Goal: Use online tool/utility: Utilize a website feature to perform a specific function

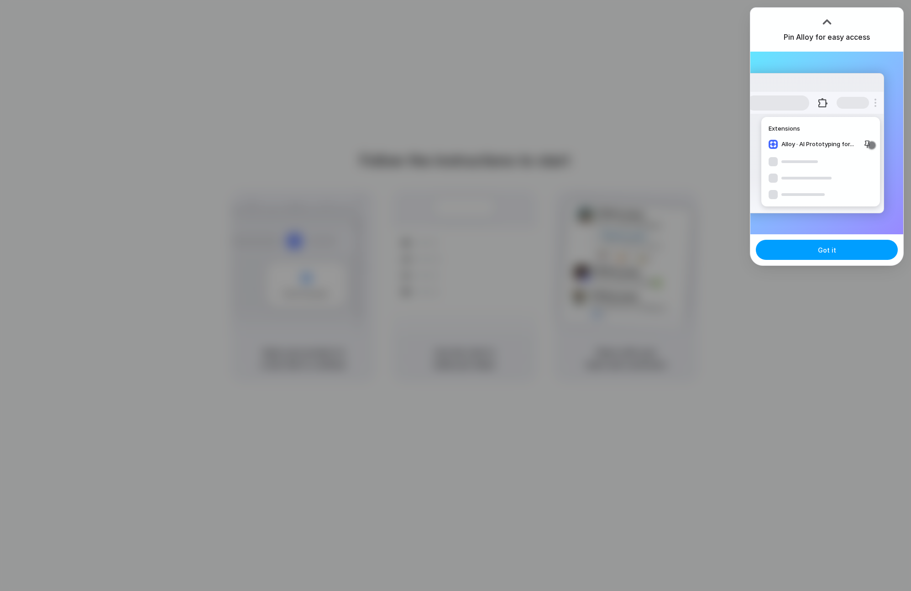
click at [781, 250] on button "Got it" at bounding box center [827, 250] width 142 height 20
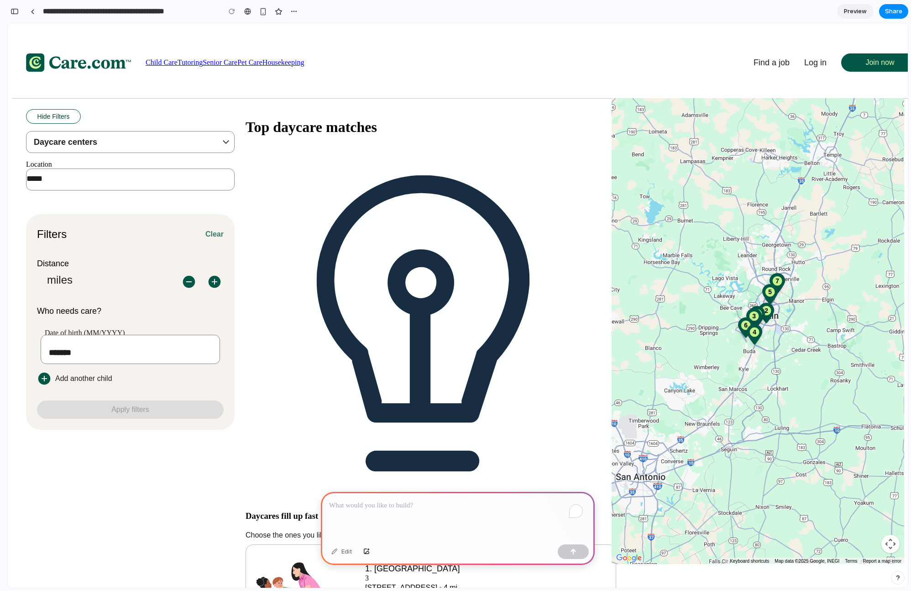
click at [352, 510] on div "To enrich screen reader interactions, please activate Accessibility in Grammarl…" at bounding box center [458, 516] width 274 height 49
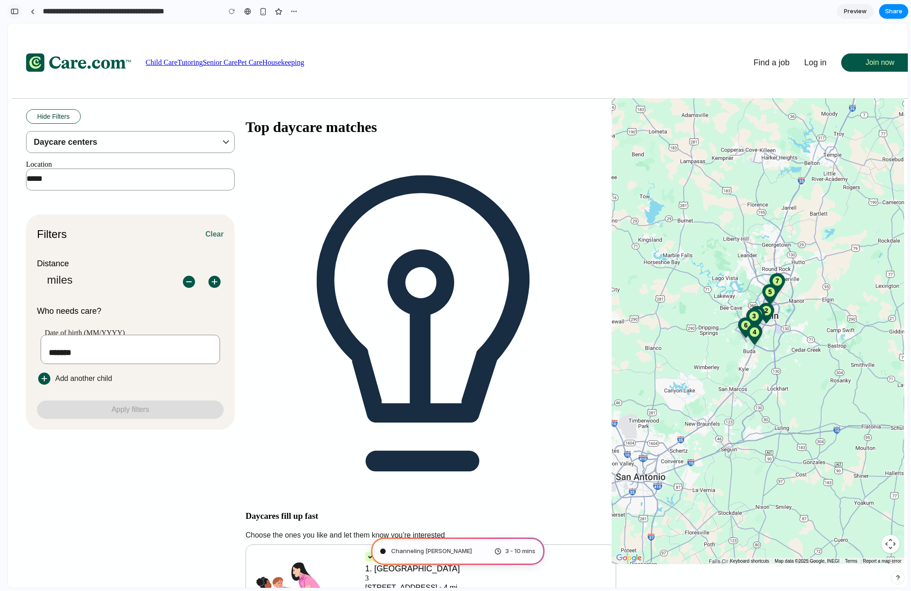
click at [15, 12] on div "button" at bounding box center [15, 11] width 8 height 6
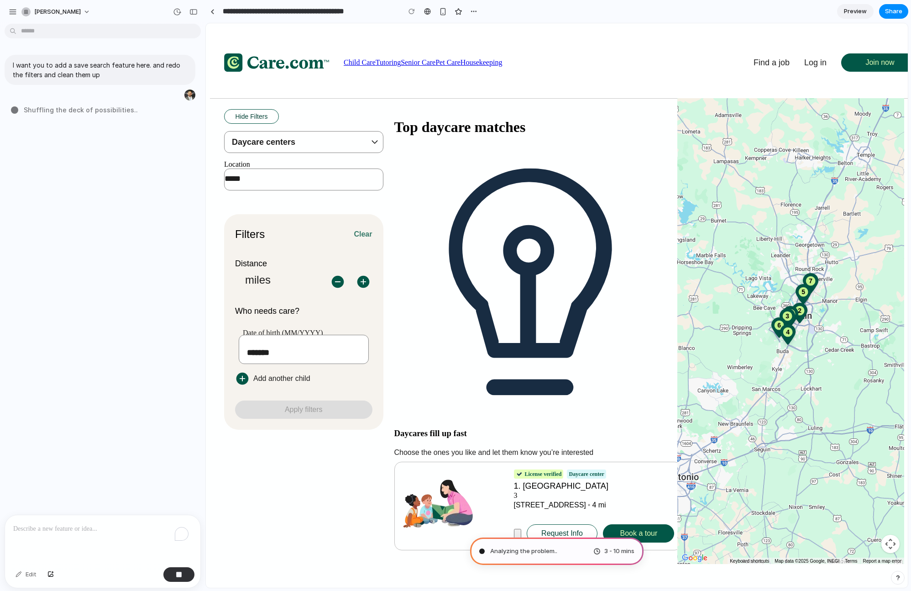
click at [857, 11] on span "Preview" at bounding box center [855, 11] width 23 height 9
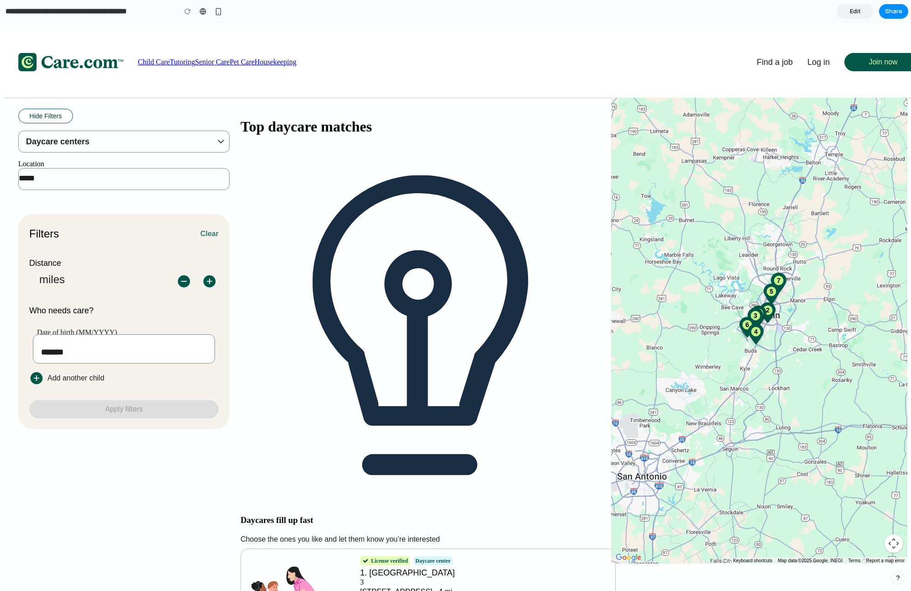
click at [844, 14] on link "Edit" at bounding box center [855, 11] width 37 height 15
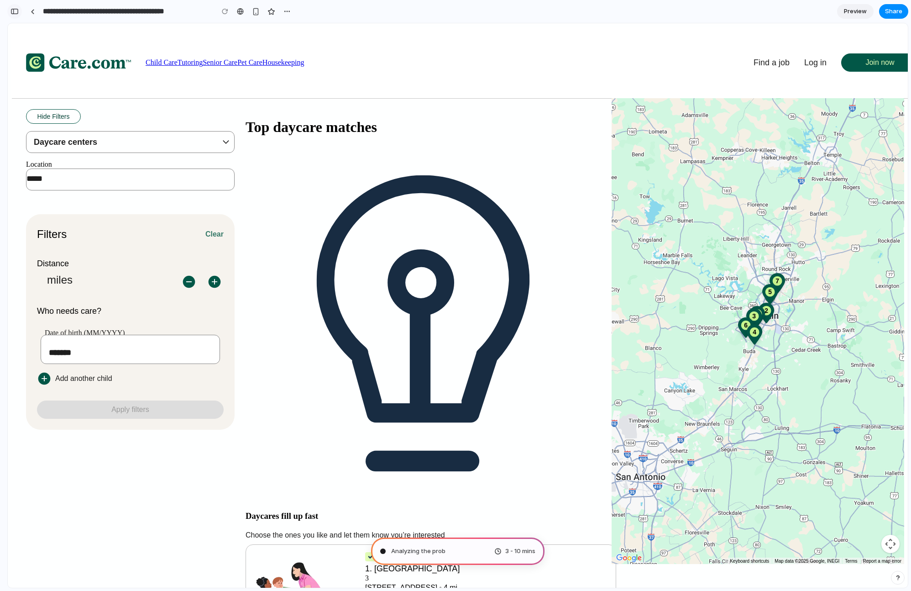
click at [13, 12] on div "button" at bounding box center [15, 11] width 8 height 6
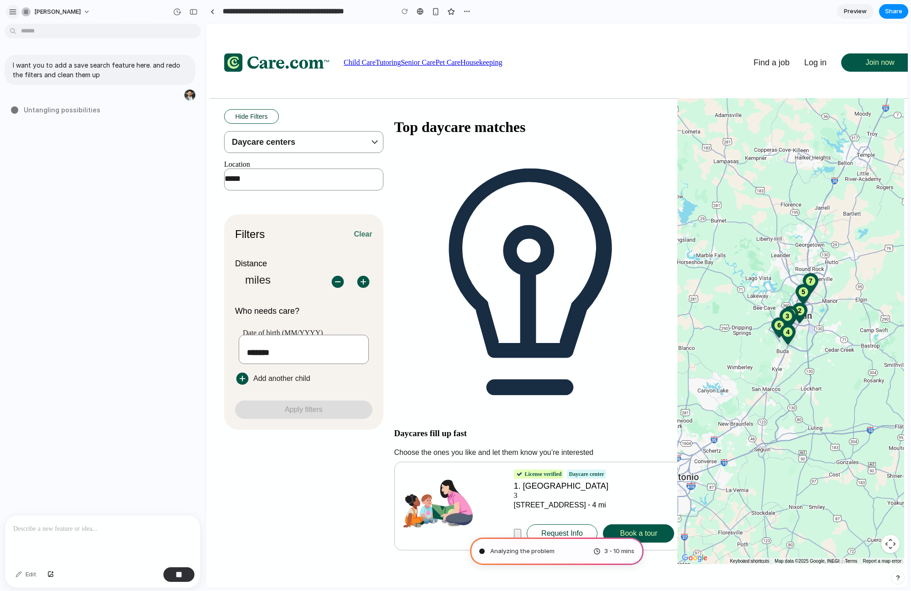
click at [11, 16] on button "button" at bounding box center [13, 12] width 14 height 14
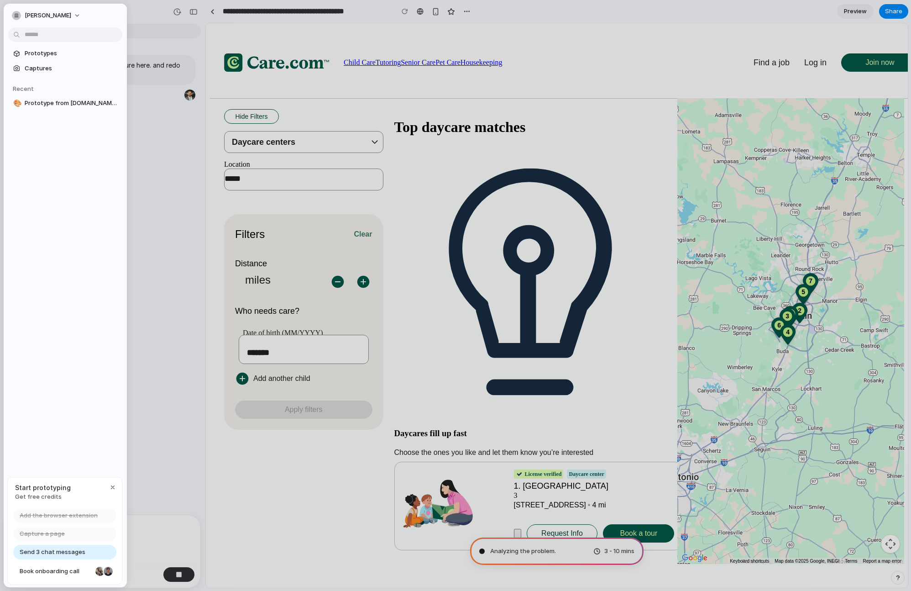
type input "**********"
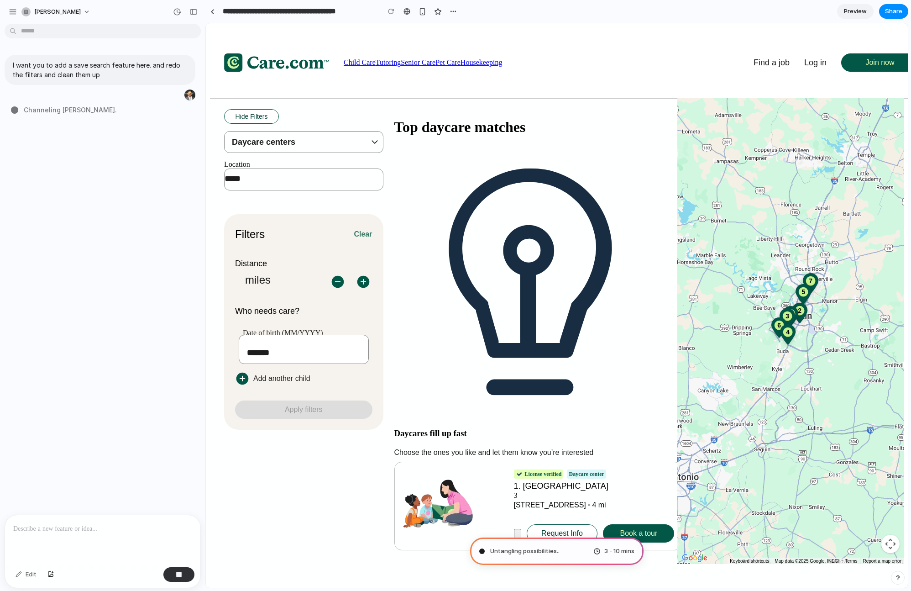
click at [167, 487] on div "I want you to add a save search feature here. and redo the filters and clean th…" at bounding box center [100, 270] width 200 height 487
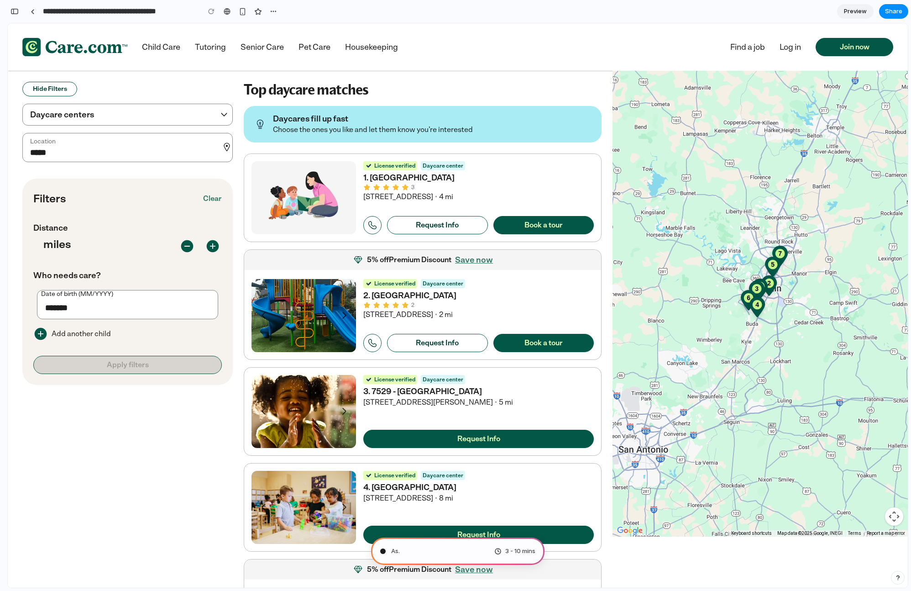
scroll to position [118, 0]
click at [13, 10] on div "button" at bounding box center [15, 11] width 8 height 6
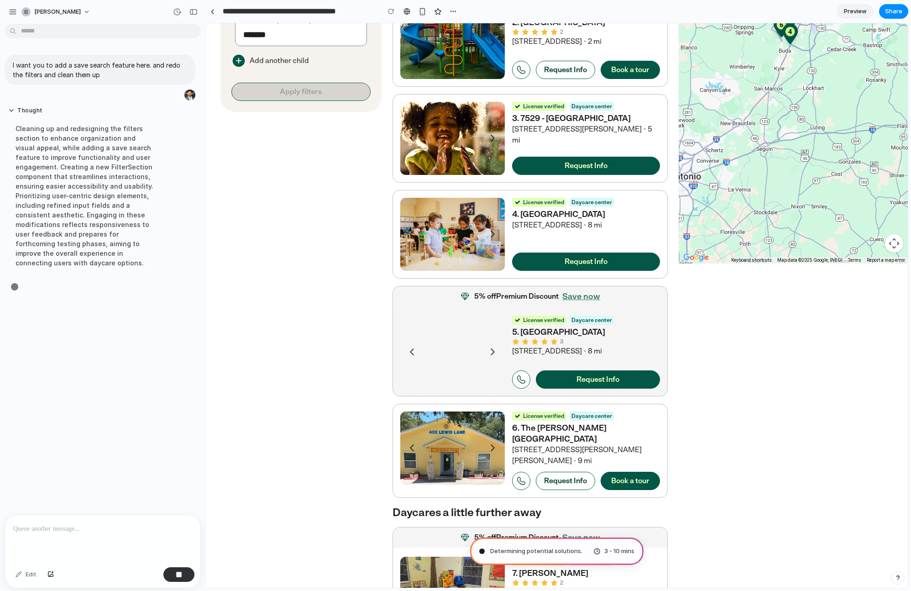
scroll to position [367, 0]
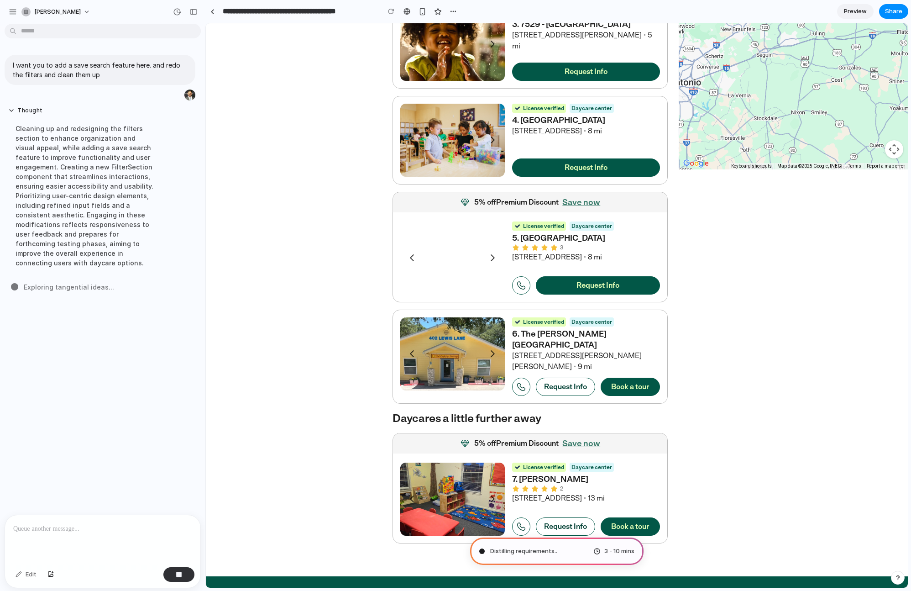
click at [75, 555] on div at bounding box center [102, 539] width 195 height 48
click at [14, 107] on button "Thought" at bounding box center [84, 111] width 152 height 8
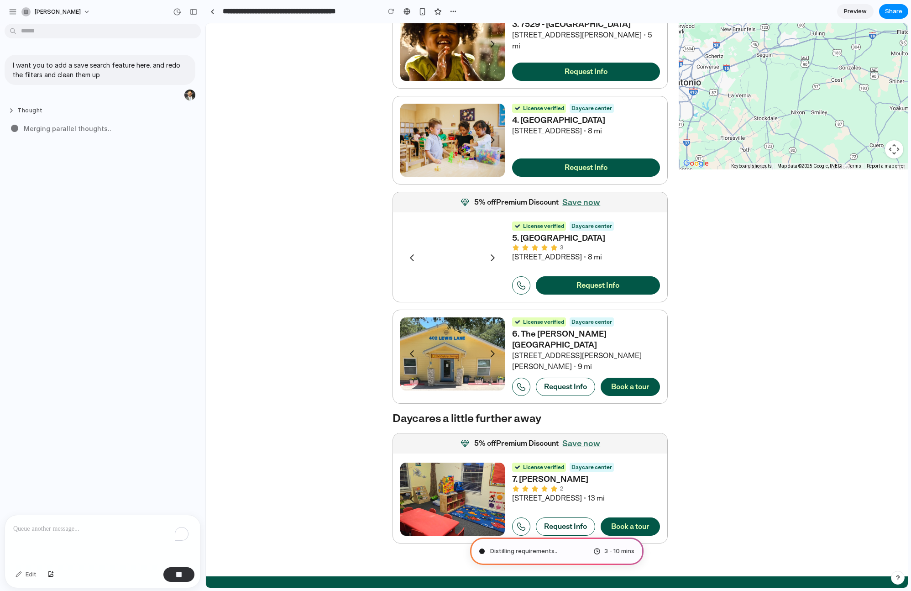
click at [14, 110] on button "Thought" at bounding box center [84, 111] width 152 height 8
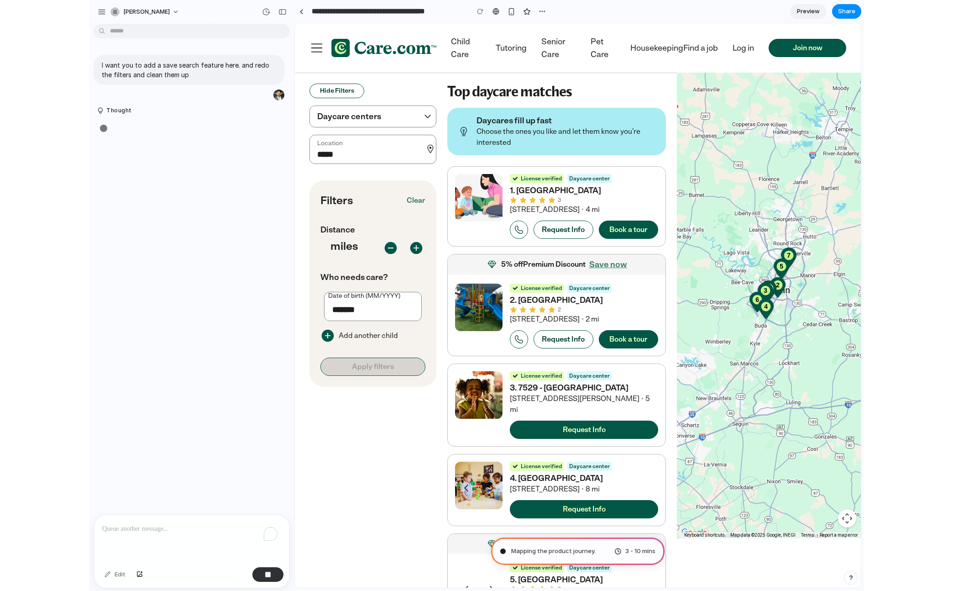
scroll to position [0, 0]
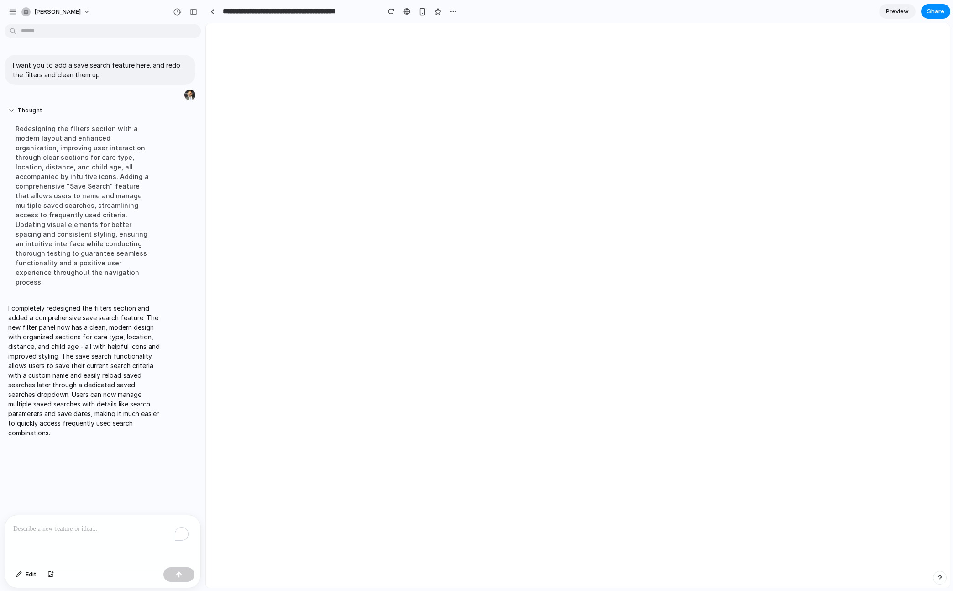
select select "**"
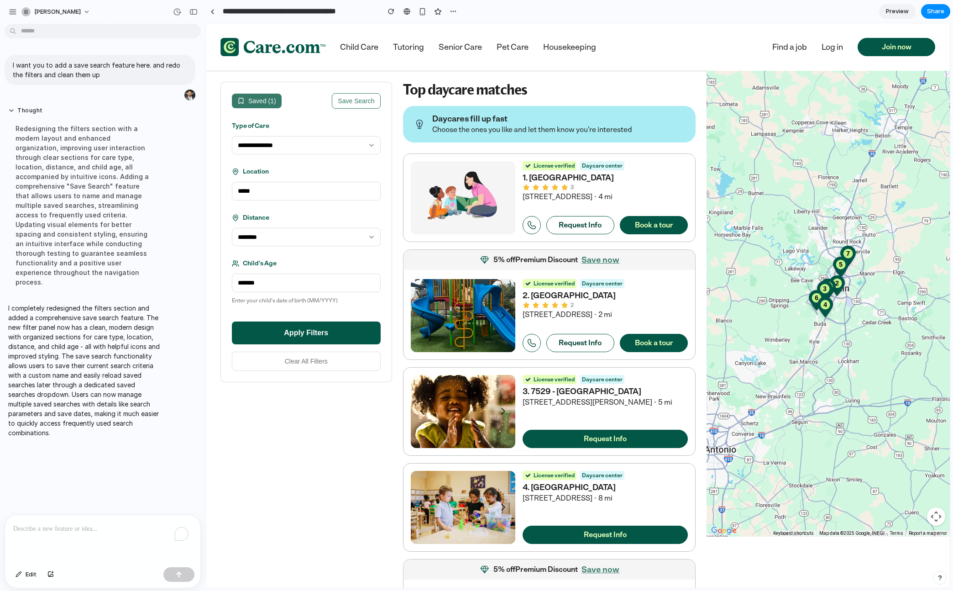
click at [355, 103] on button "Save Search" at bounding box center [356, 101] width 48 height 16
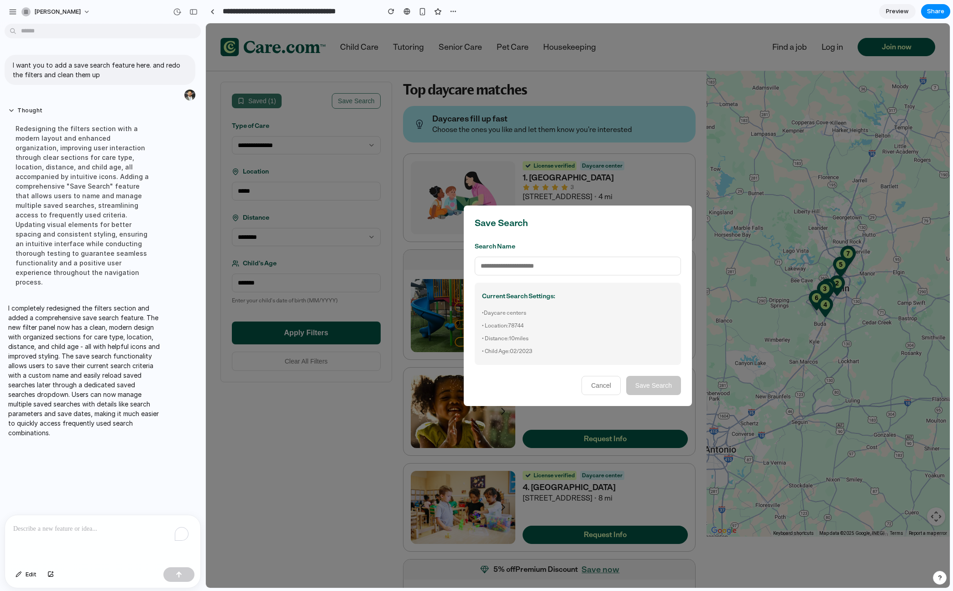
click at [545, 268] on input "text" at bounding box center [578, 266] width 206 height 19
click at [612, 389] on button "Cancel" at bounding box center [601, 385] width 39 height 19
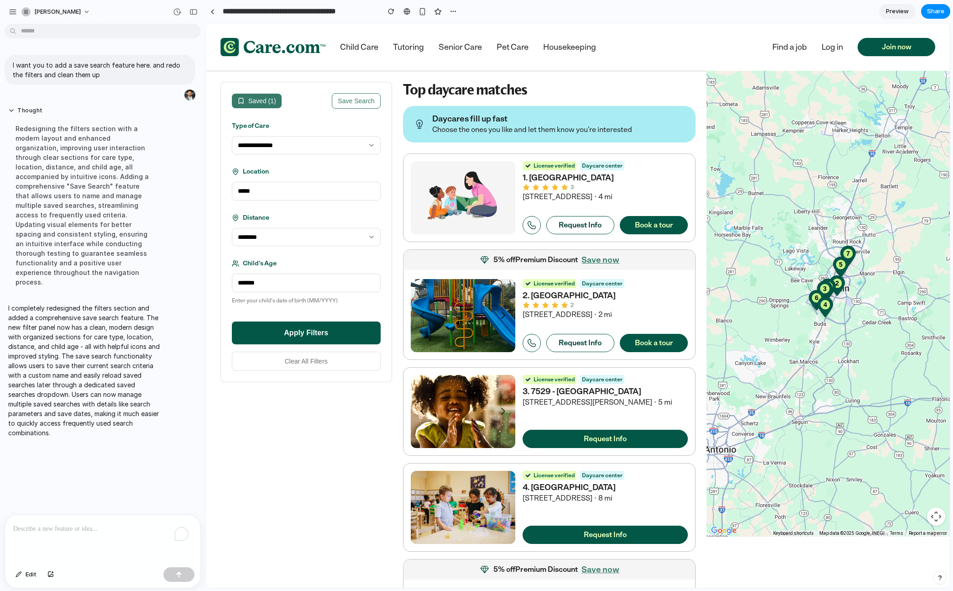
click at [30, 538] on div "To enrich screen reader interactions, please activate Accessibility in Grammarl…" at bounding box center [102, 539] width 195 height 48
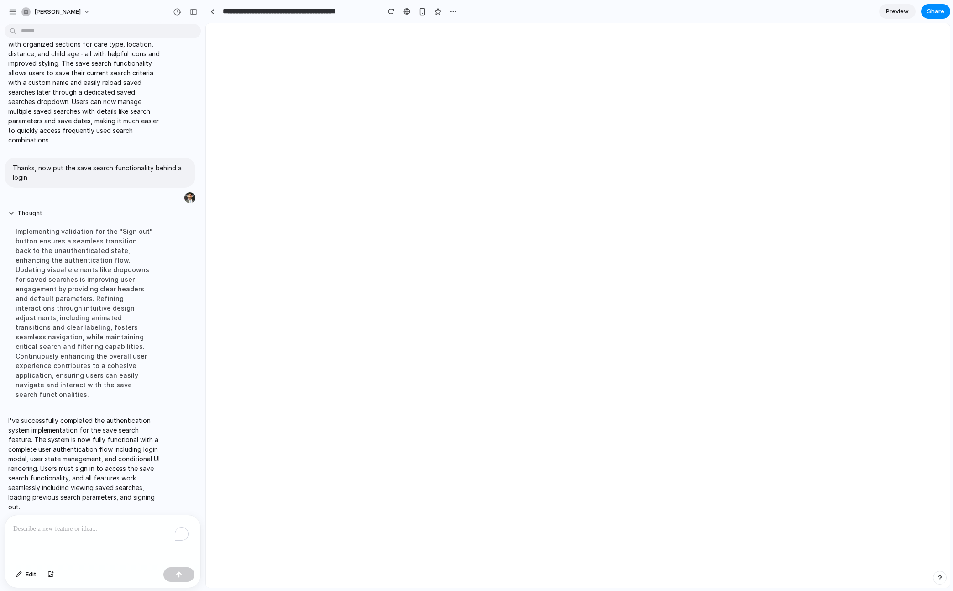
select select "**"
